Goal: Task Accomplishment & Management: Use online tool/utility

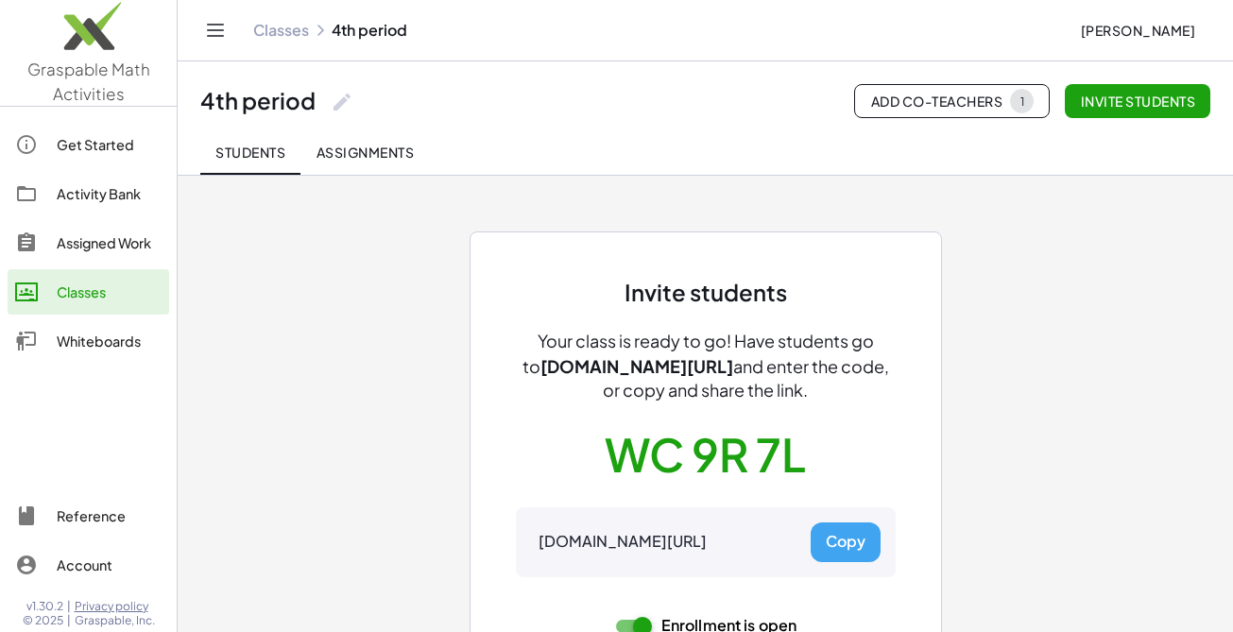
click at [116, 297] on div "Classes" at bounding box center [109, 292] width 105 height 23
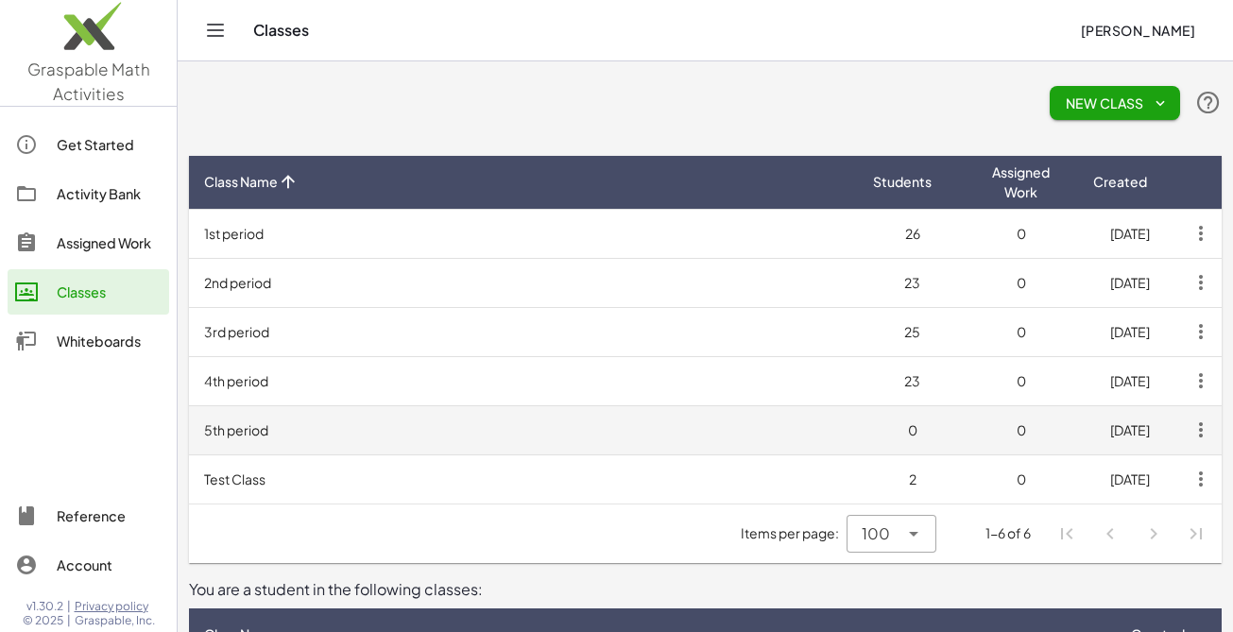
click at [321, 429] on td "5th period" at bounding box center [523, 429] width 669 height 49
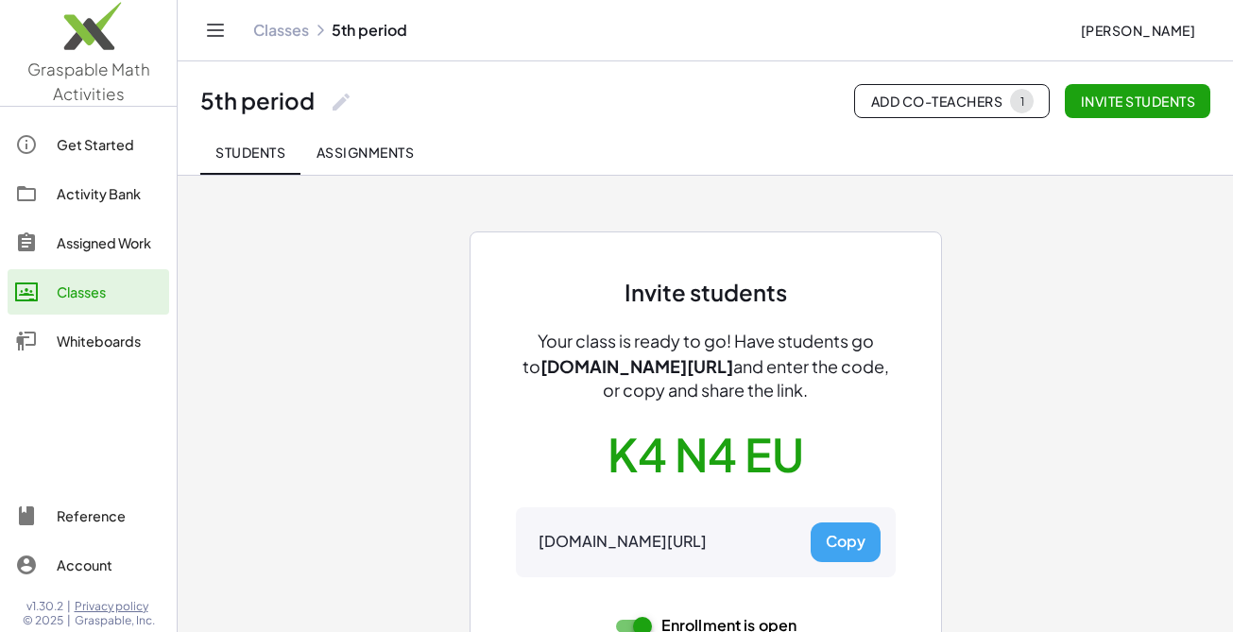
click at [842, 543] on button "Copy" at bounding box center [846, 543] width 70 height 40
click at [865, 538] on button "Copy" at bounding box center [846, 543] width 70 height 40
click at [837, 543] on button "Copy" at bounding box center [846, 543] width 70 height 40
